Goal: Find specific page/section: Find specific page/section

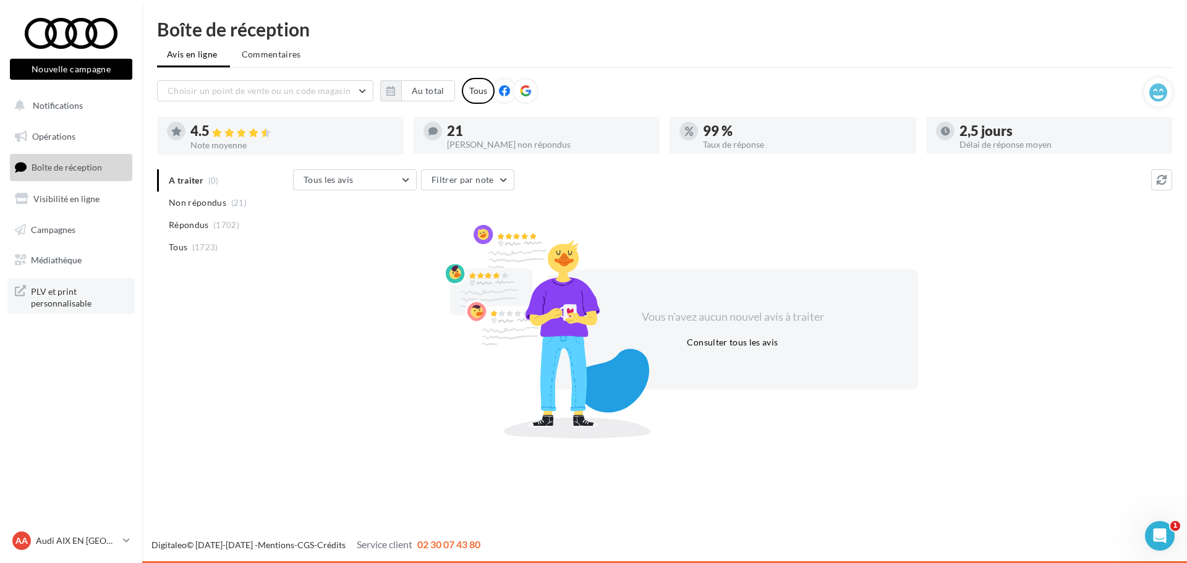
click at [82, 293] on span "PLV et print personnalisable" at bounding box center [79, 296] width 96 height 27
click at [83, 255] on link "Médiathèque" at bounding box center [70, 260] width 127 height 26
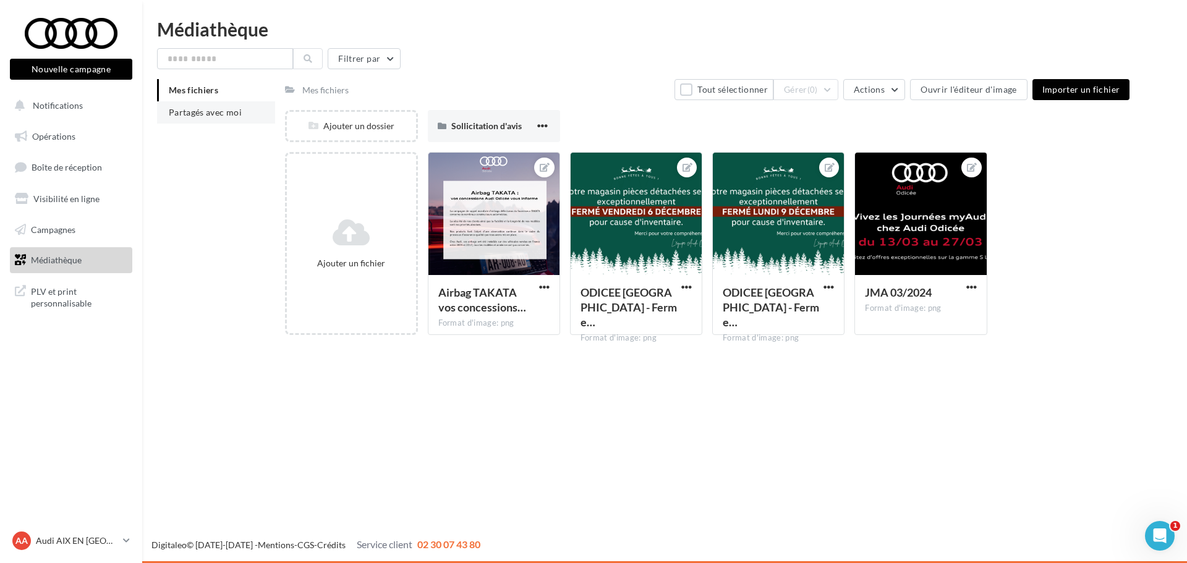
click at [192, 108] on span "Partagés avec moi" at bounding box center [205, 112] width 73 height 11
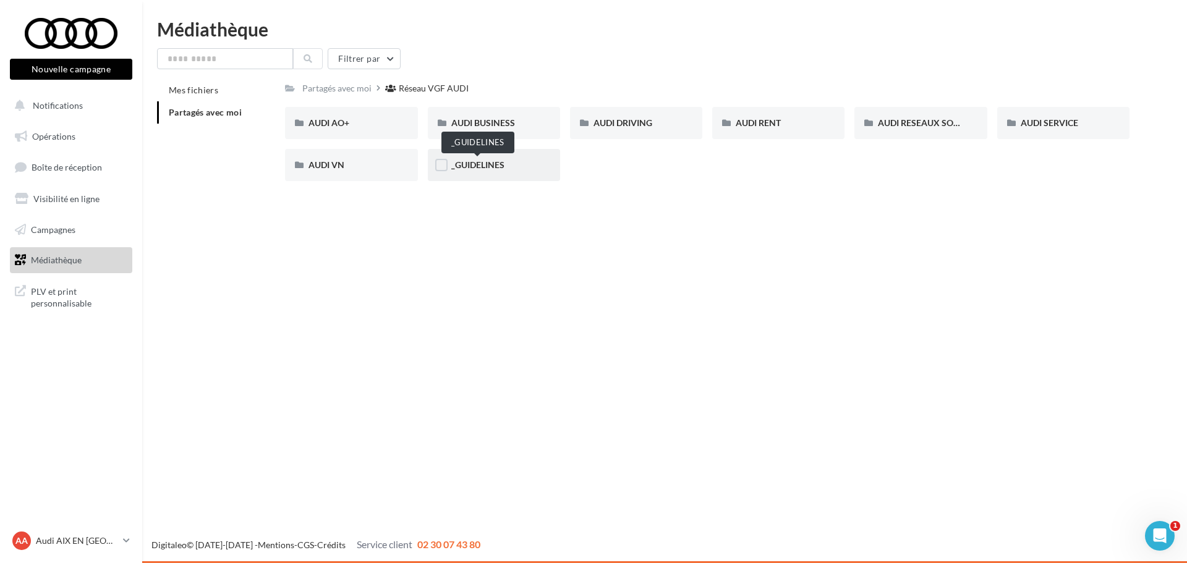
click at [470, 169] on span "_GUIDELINES" at bounding box center [477, 164] width 53 height 11
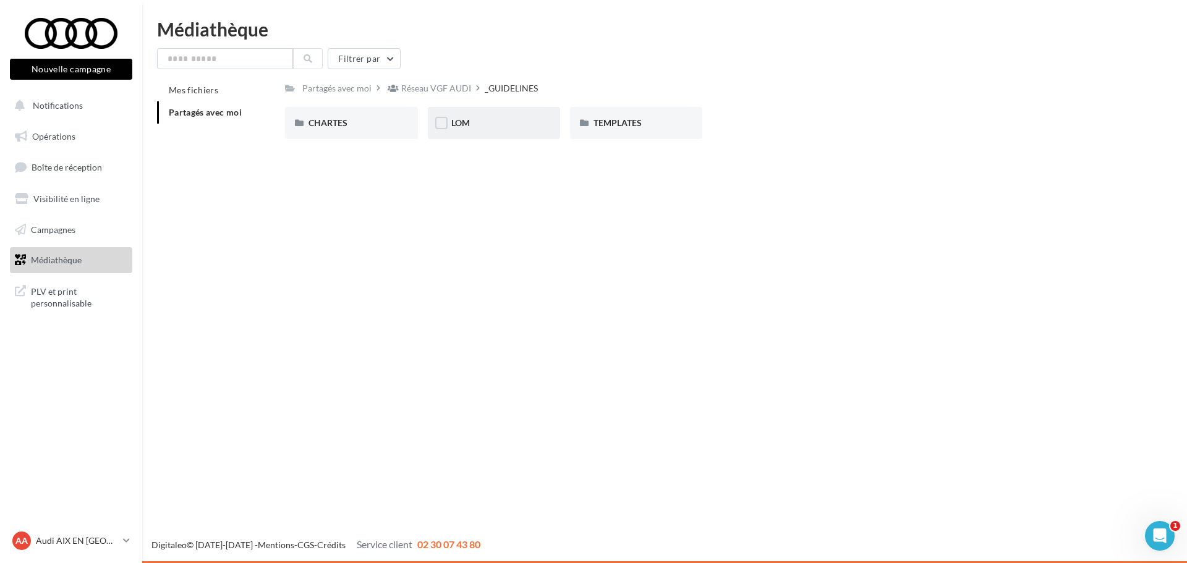
click at [485, 120] on div "LOM" at bounding box center [493, 123] width 85 height 12
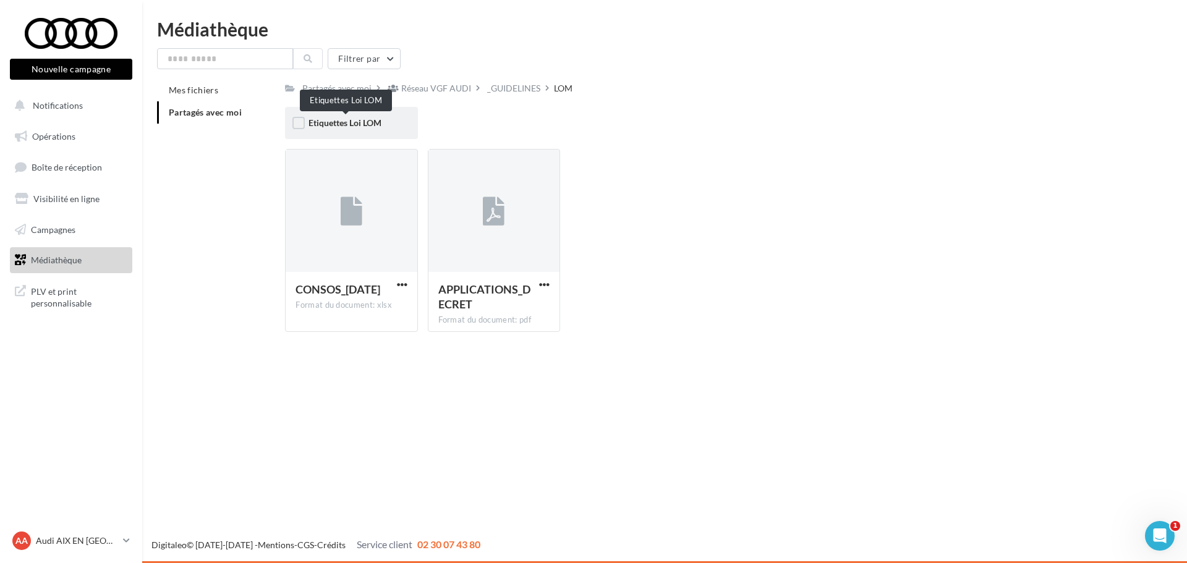
click at [360, 125] on span "Etiquettes Loi LOM" at bounding box center [344, 122] width 73 height 11
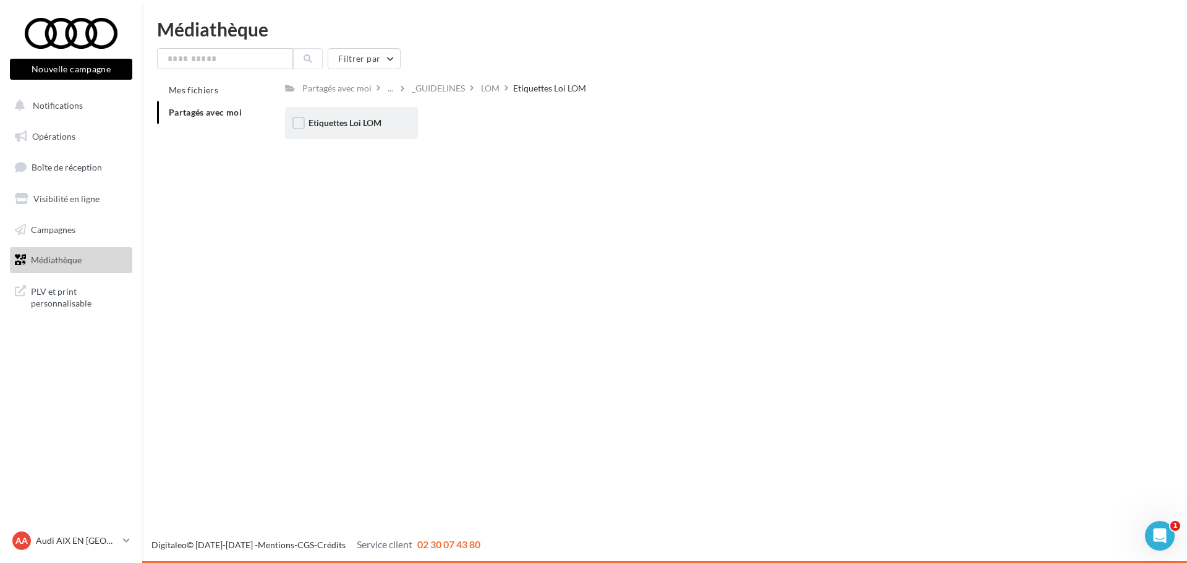
click at [346, 128] on span "Etiquettes Loi LOM" at bounding box center [344, 122] width 73 height 11
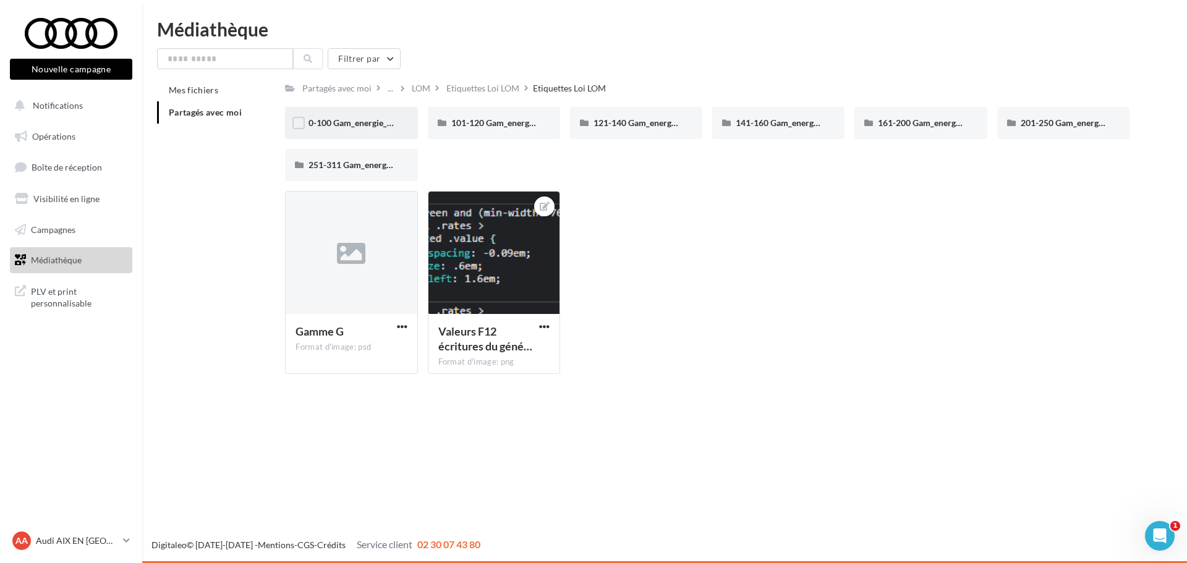
click at [337, 129] on div "0-100 Gam_energie_A-WHT_RVB_PNG_1080PX" at bounding box center [350, 123] width 85 height 12
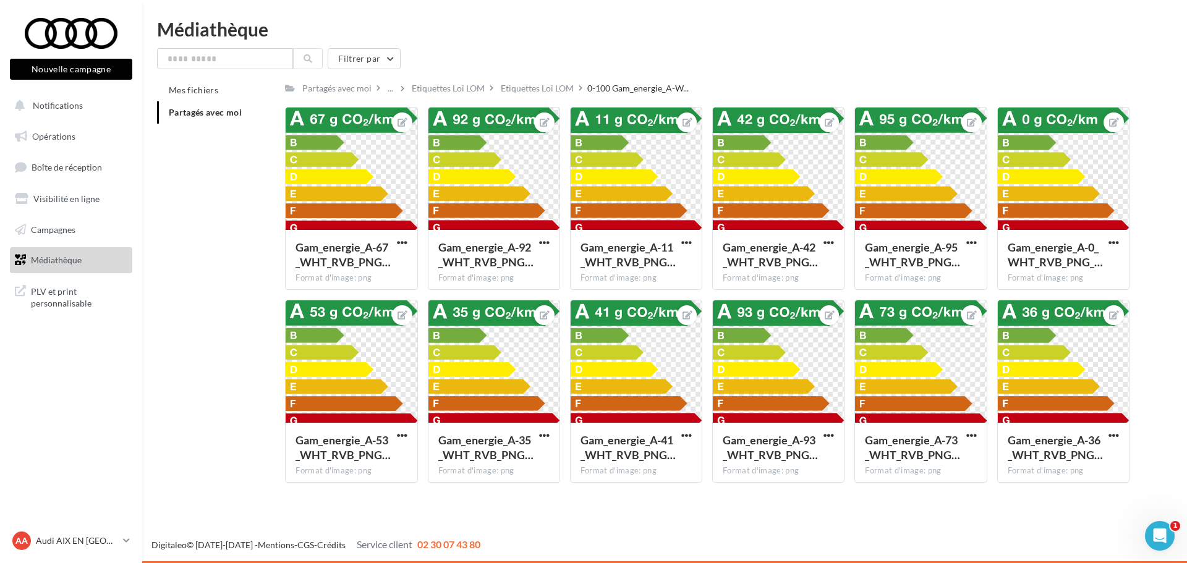
click at [1153, 300] on div "Mes fichiers Partagés avec moi Partagés avec moi ... Etiquettes Loi LOM Etiquet…" at bounding box center [669, 285] width 1025 height 413
click at [807, 42] on div "Médiathèque Filtrer par Mes fichiers Partagés avec moi Partagés avec moi ... Et…" at bounding box center [664, 256] width 1044 height 473
click at [540, 95] on div "Etiquettes Loi LOM" at bounding box center [537, 88] width 73 height 12
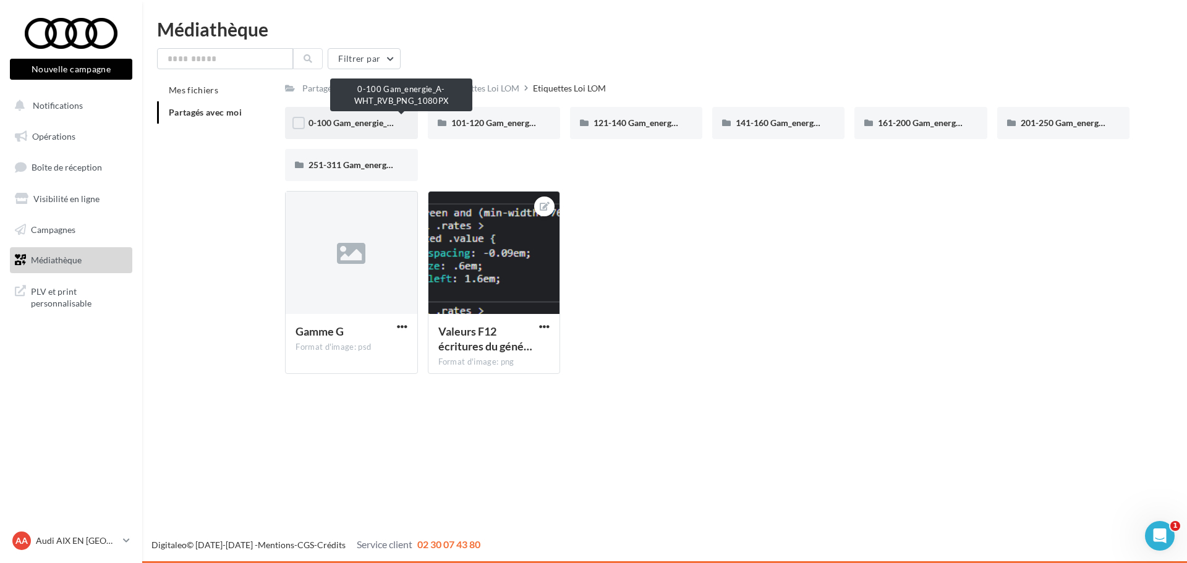
click at [341, 124] on span "0-100 Gam_energie_A-WHT_RVB_PNG_1080PX" at bounding box center [401, 122] width 187 height 11
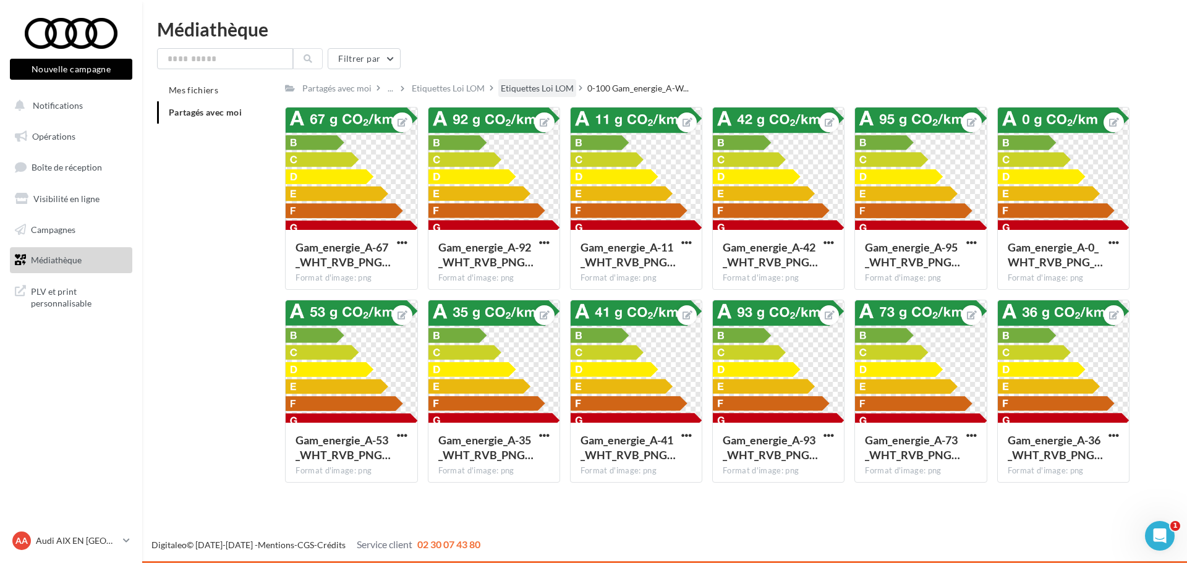
click at [547, 88] on div "Etiquettes Loi LOM" at bounding box center [537, 88] width 73 height 12
